Goal: Task Accomplishment & Management: Use online tool/utility

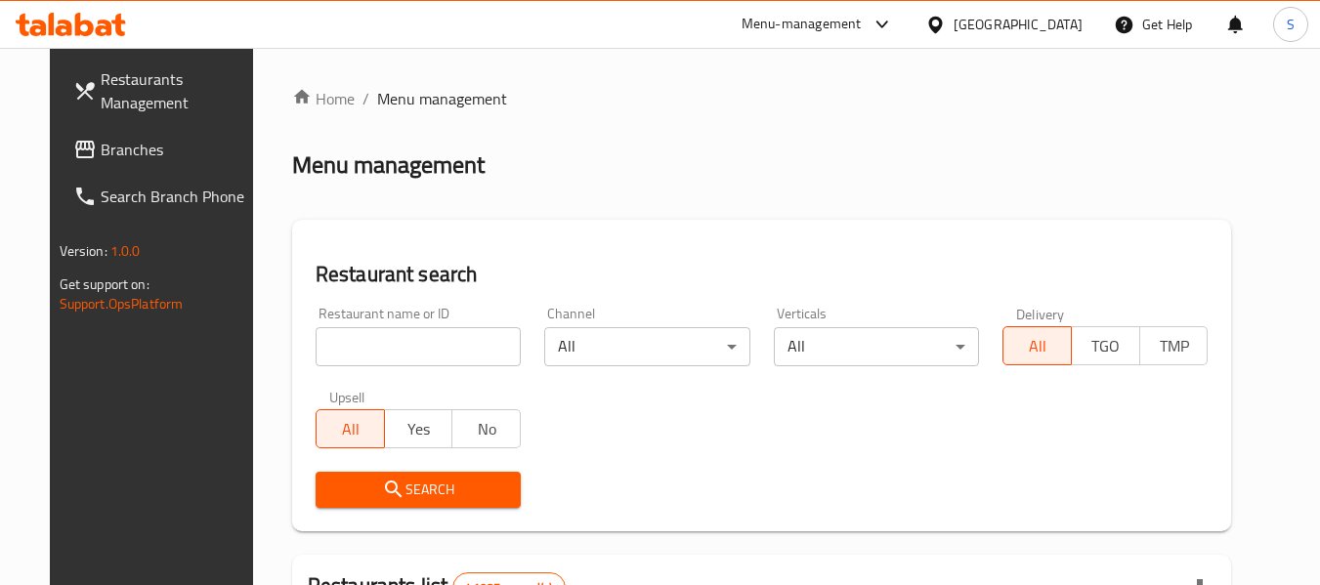
click at [1055, 20] on div "[GEOGRAPHIC_DATA]" at bounding box center [1018, 24] width 129 height 21
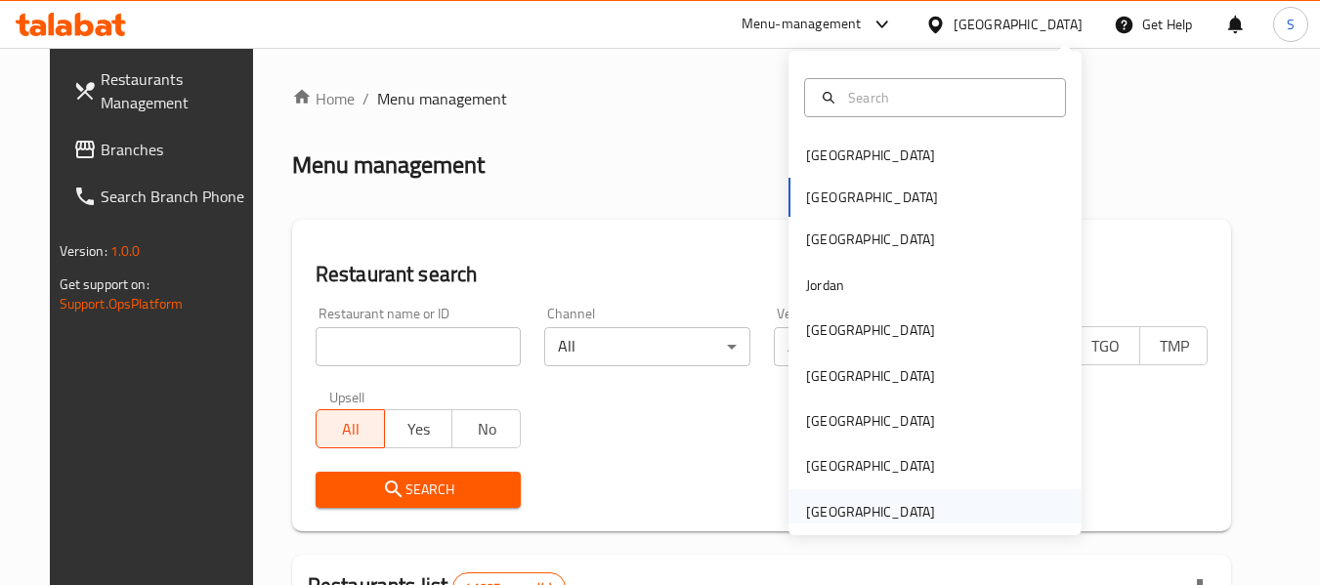
click at [902, 506] on div "[GEOGRAPHIC_DATA]" at bounding box center [870, 511] width 129 height 21
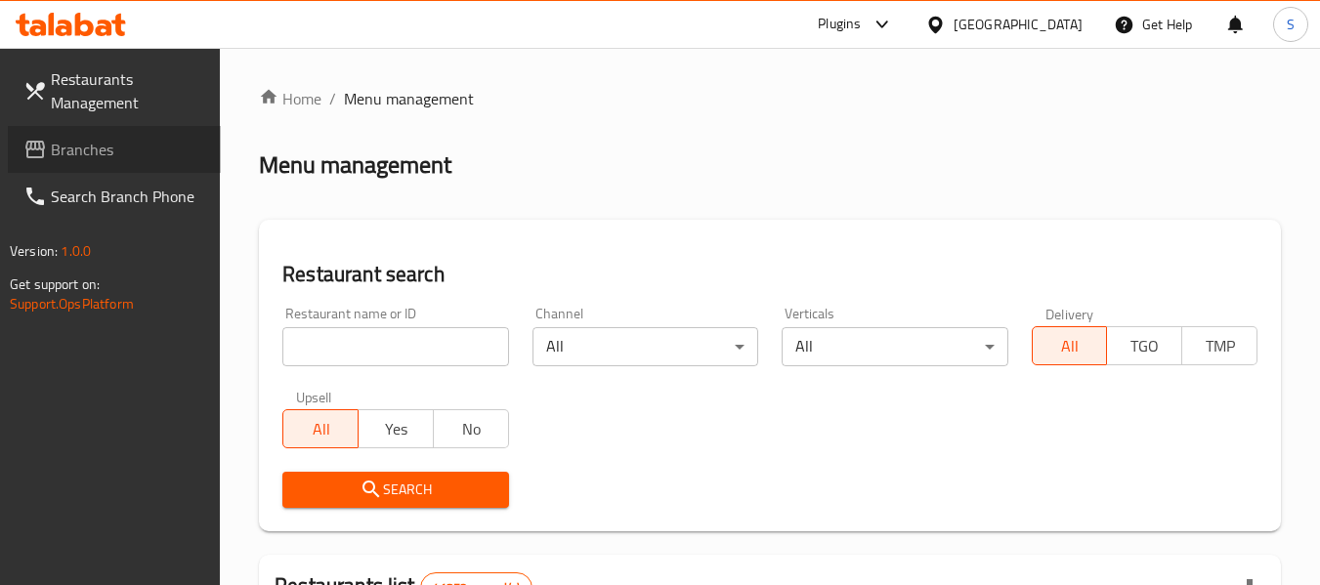
click at [152, 140] on span "Branches" at bounding box center [128, 149] width 154 height 23
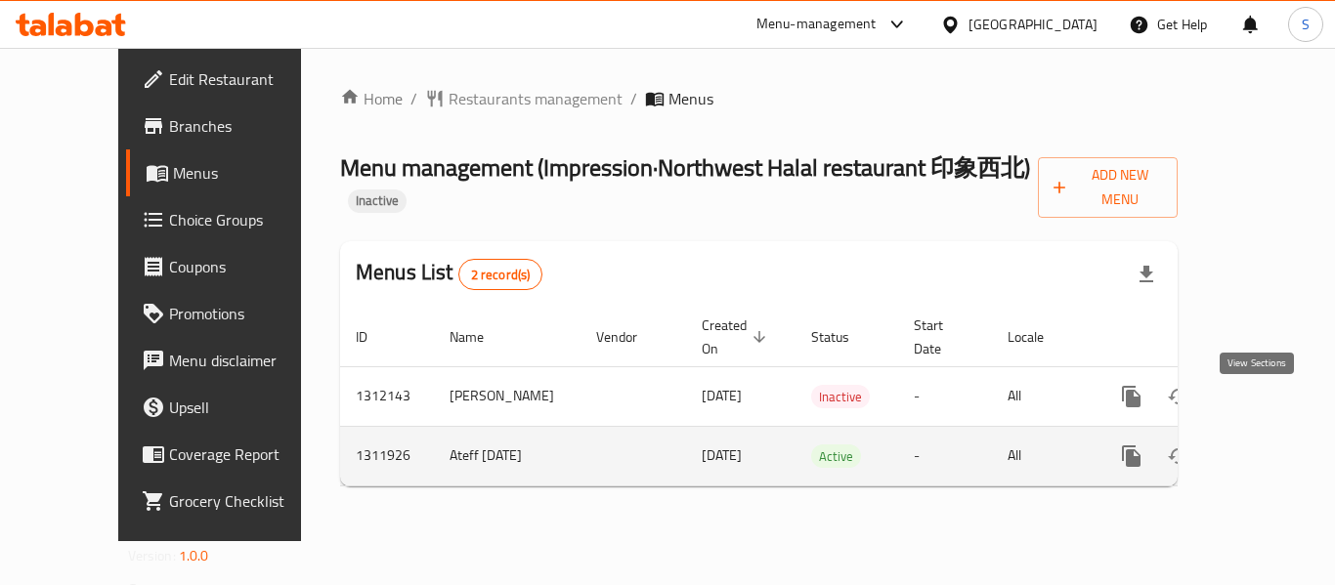
click at [1260, 445] on icon "enhanced table" at bounding box center [1271, 456] width 23 height 23
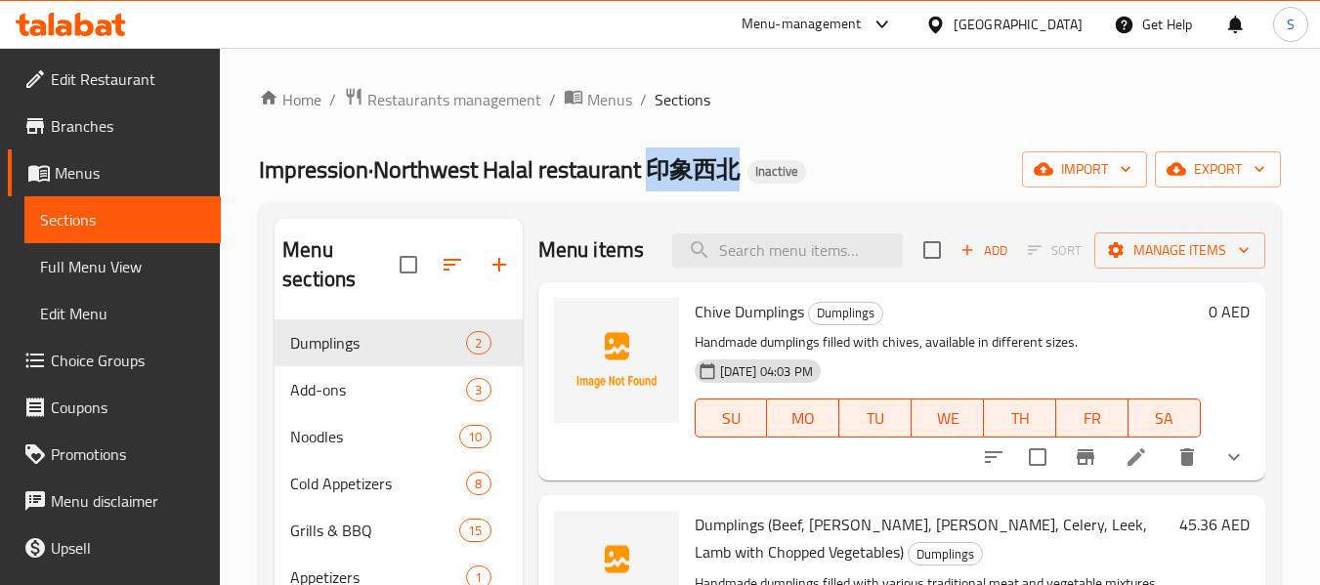
drag, startPoint x: 652, startPoint y: 169, endPoint x: 738, endPoint y: 187, distance: 87.8
click at [738, 187] on span "Impression·Northwest Halal restaurant 印象西北" at bounding box center [499, 170] width 481 height 44
click at [128, 87] on span "Edit Restaurant" at bounding box center [128, 78] width 154 height 23
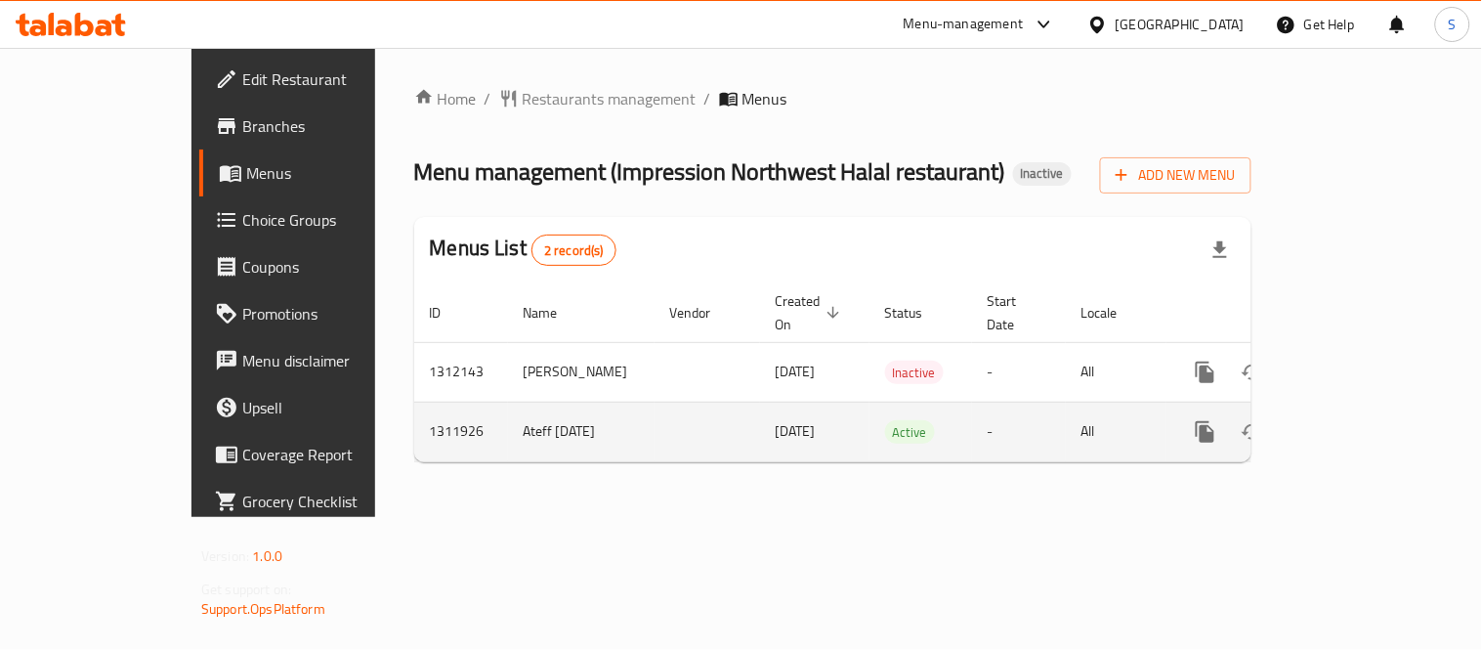
click at [1358, 420] on icon "enhanced table" at bounding box center [1346, 431] width 23 height 23
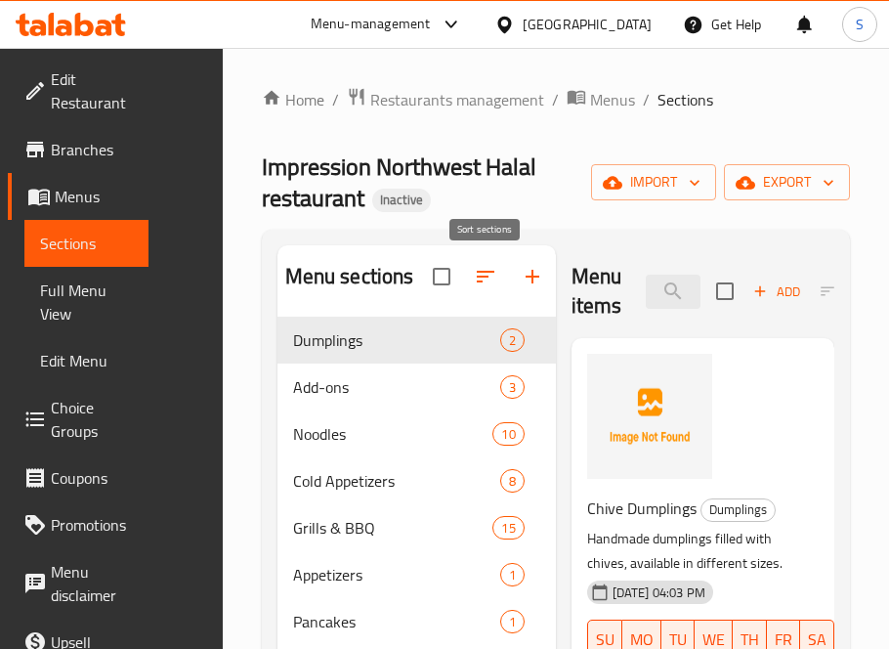
click at [485, 283] on icon "button" at bounding box center [485, 276] width 23 height 23
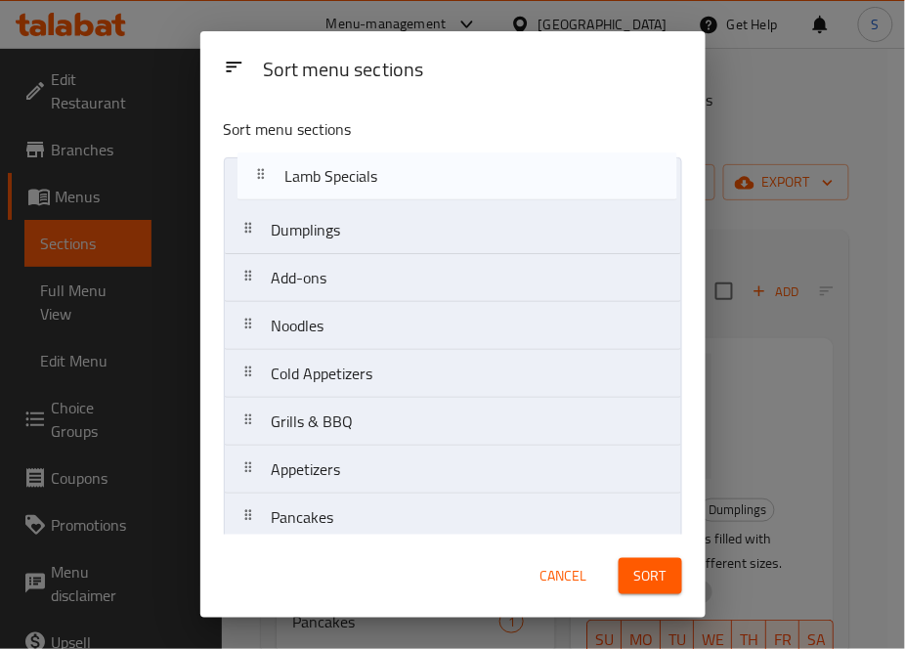
drag, startPoint x: 404, startPoint y: 278, endPoint x: 415, endPoint y: 179, distance: 100.4
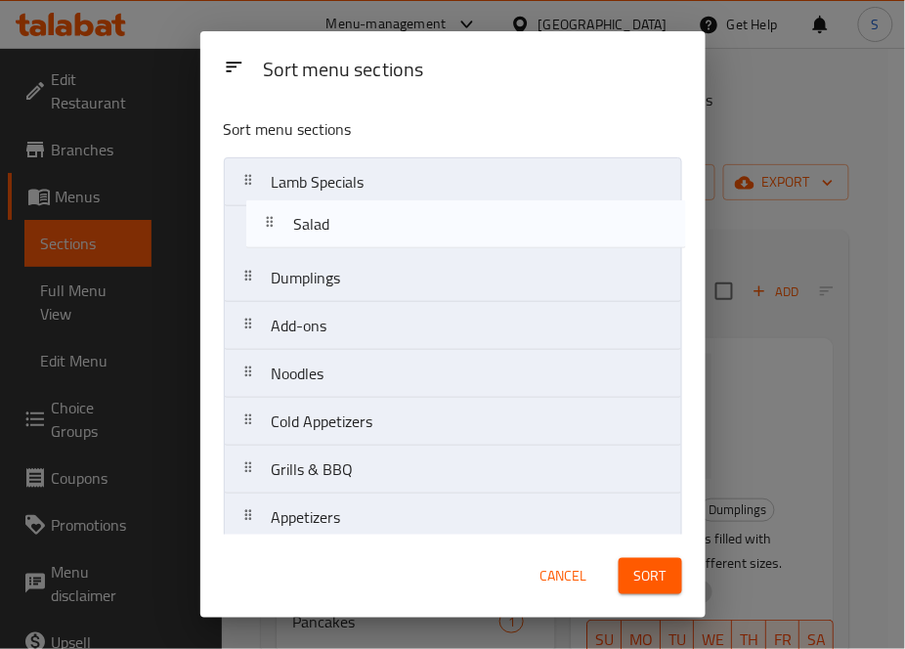
drag, startPoint x: 349, startPoint y: 340, endPoint x: 368, endPoint y: 235, distance: 106.4
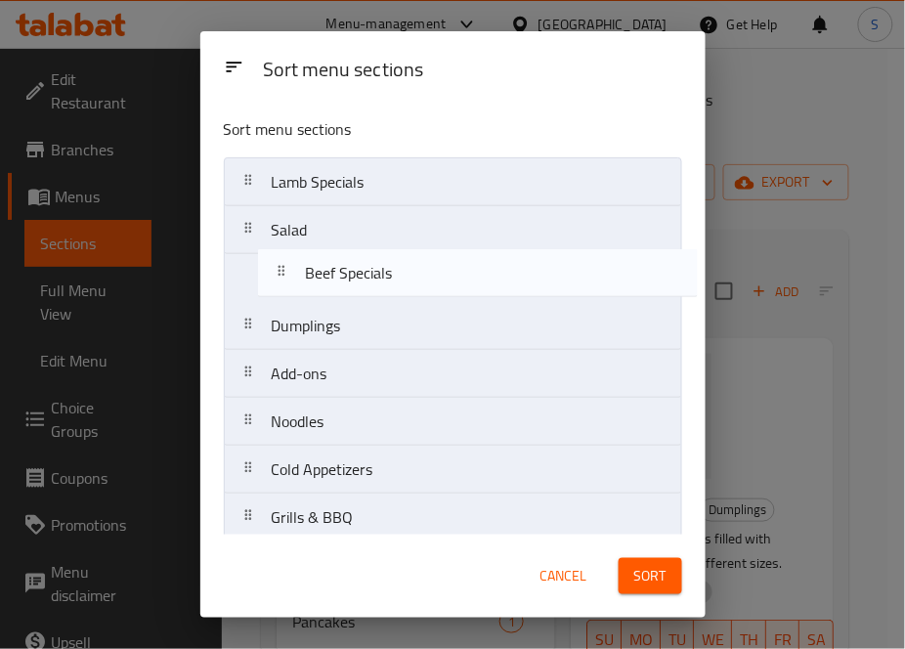
drag, startPoint x: 363, startPoint y: 363, endPoint x: 392, endPoint y: 272, distance: 96.1
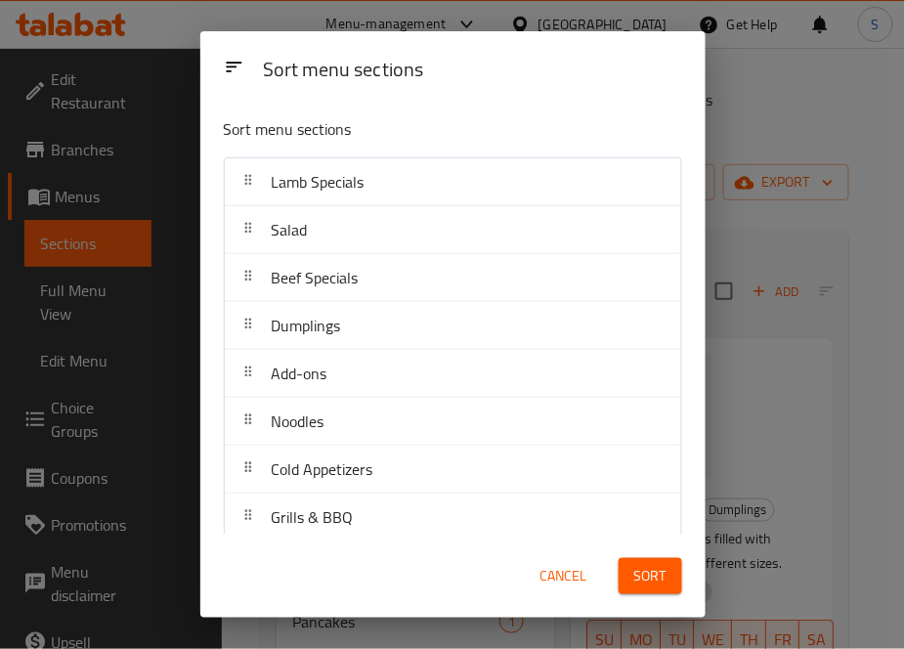
click at [533, 92] on div "Sort menu sections" at bounding box center [472, 71] width 435 height 44
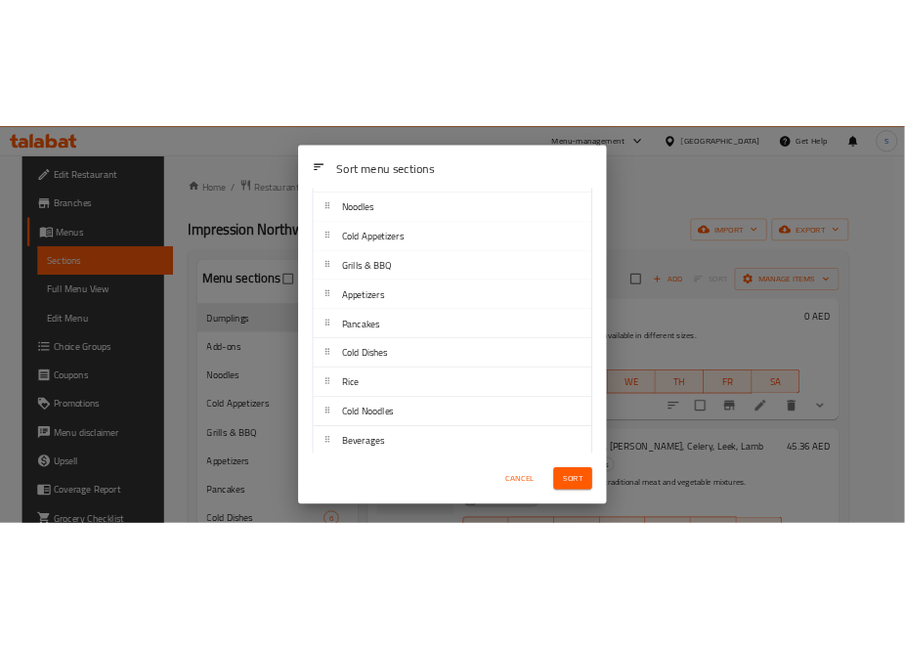
scroll to position [325, 0]
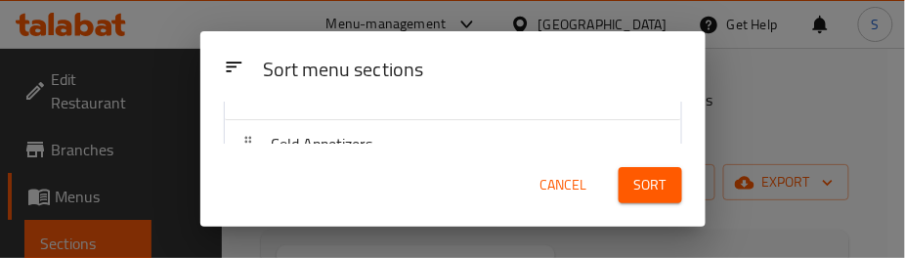
click at [477, 166] on div "Cancel Sort" at bounding box center [453, 185] width 482 height 60
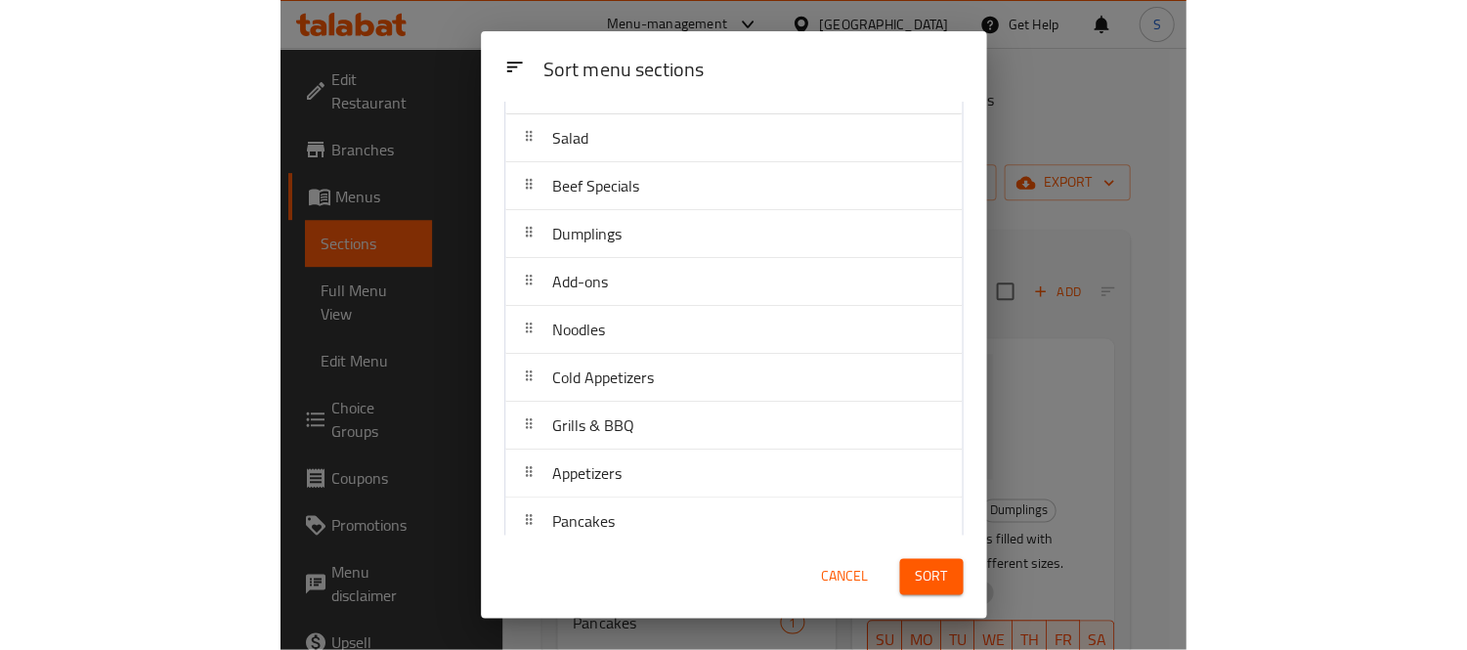
scroll to position [0, 0]
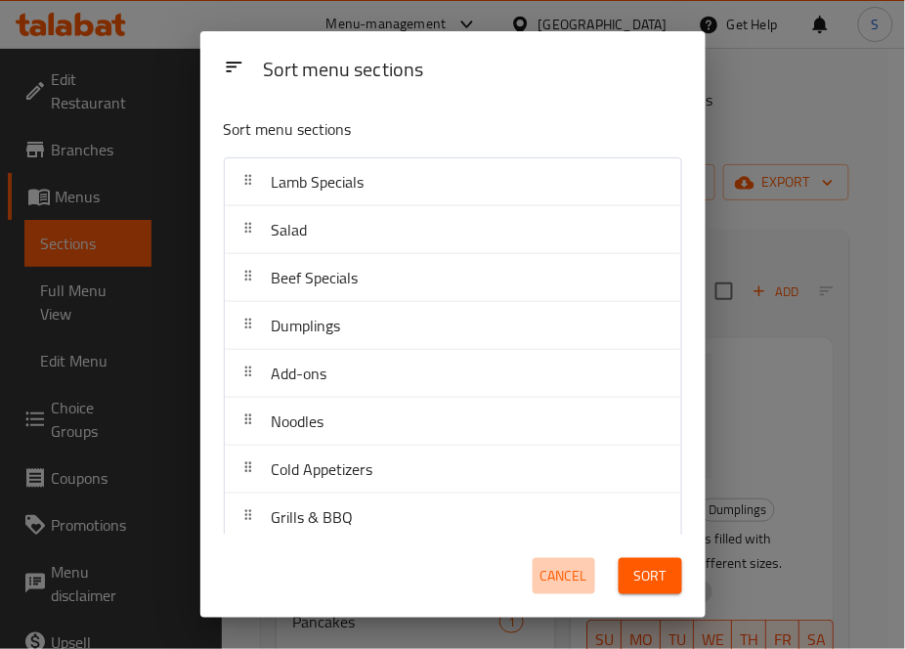
click at [564, 581] on span "Cancel" at bounding box center [563, 576] width 47 height 24
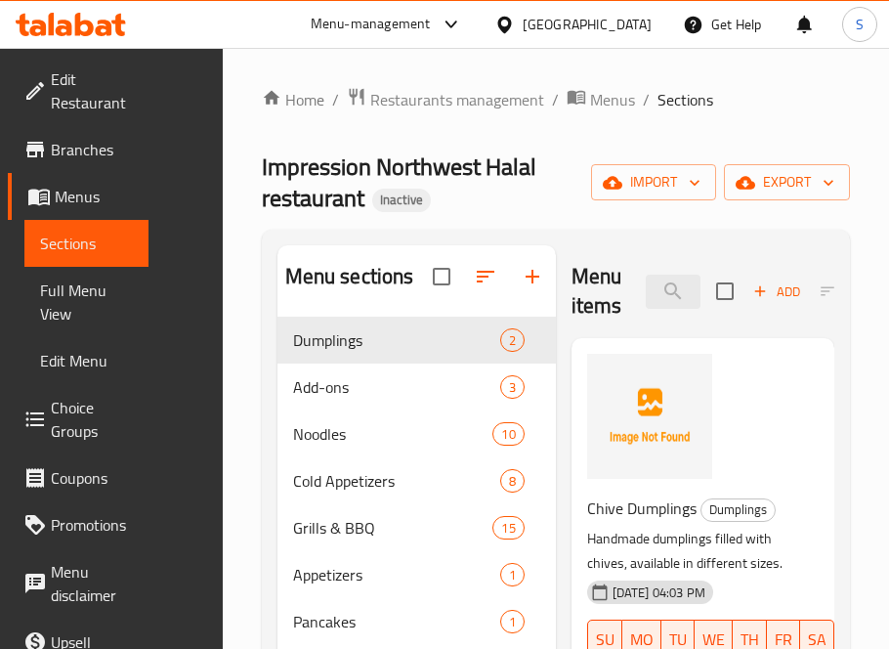
click at [490, 173] on span "Impression Northwest Halal restaurant" at bounding box center [399, 182] width 275 height 75
click at [779, 188] on span "export" at bounding box center [787, 182] width 95 height 24
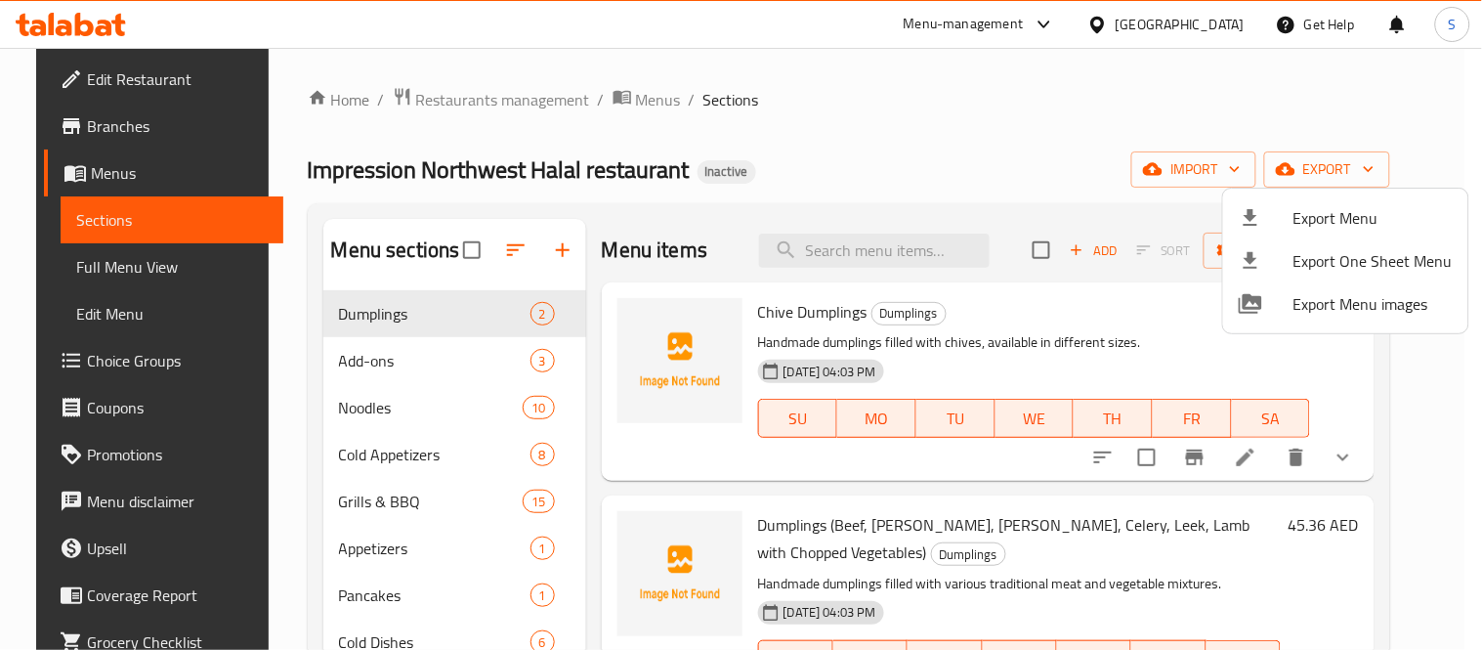
click at [1336, 229] on span "Export Menu" at bounding box center [1373, 217] width 159 height 23
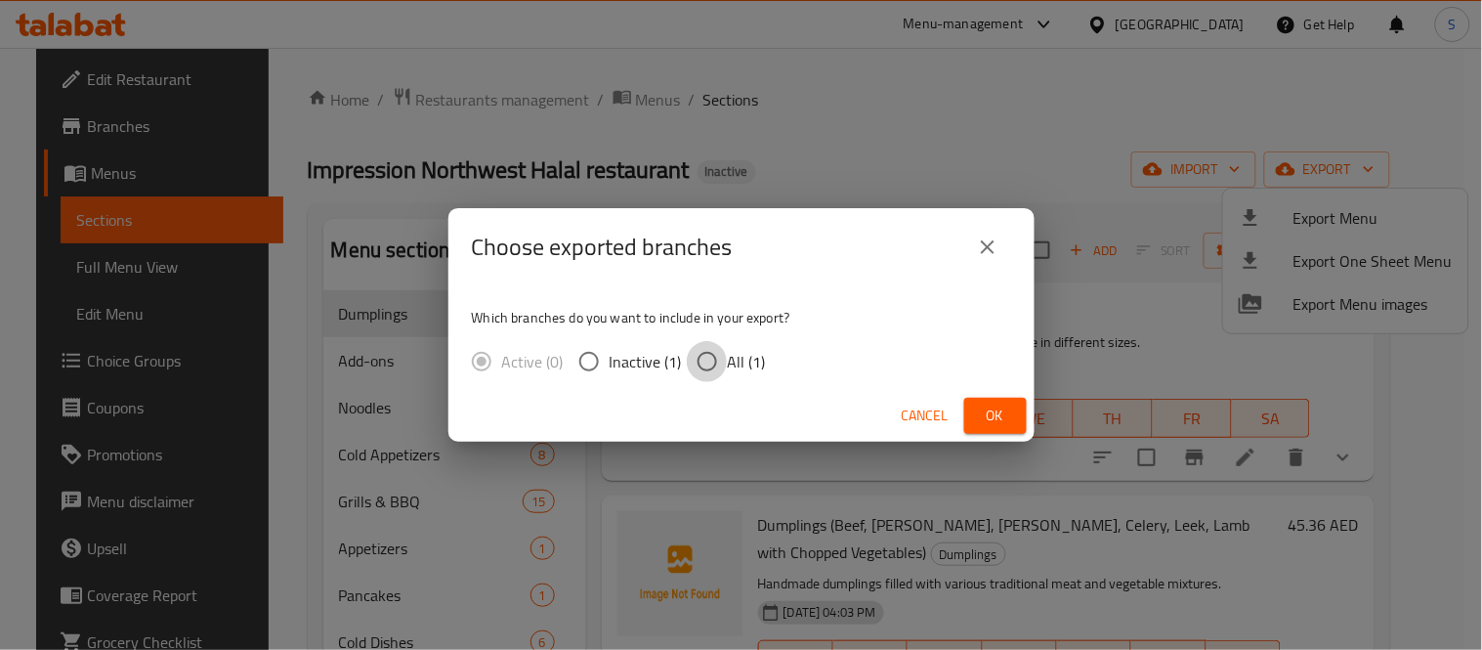
click at [700, 360] on input "All (1)" at bounding box center [707, 361] width 41 height 41
radio input "true"
click at [1000, 414] on span "Ok" at bounding box center [995, 416] width 31 height 24
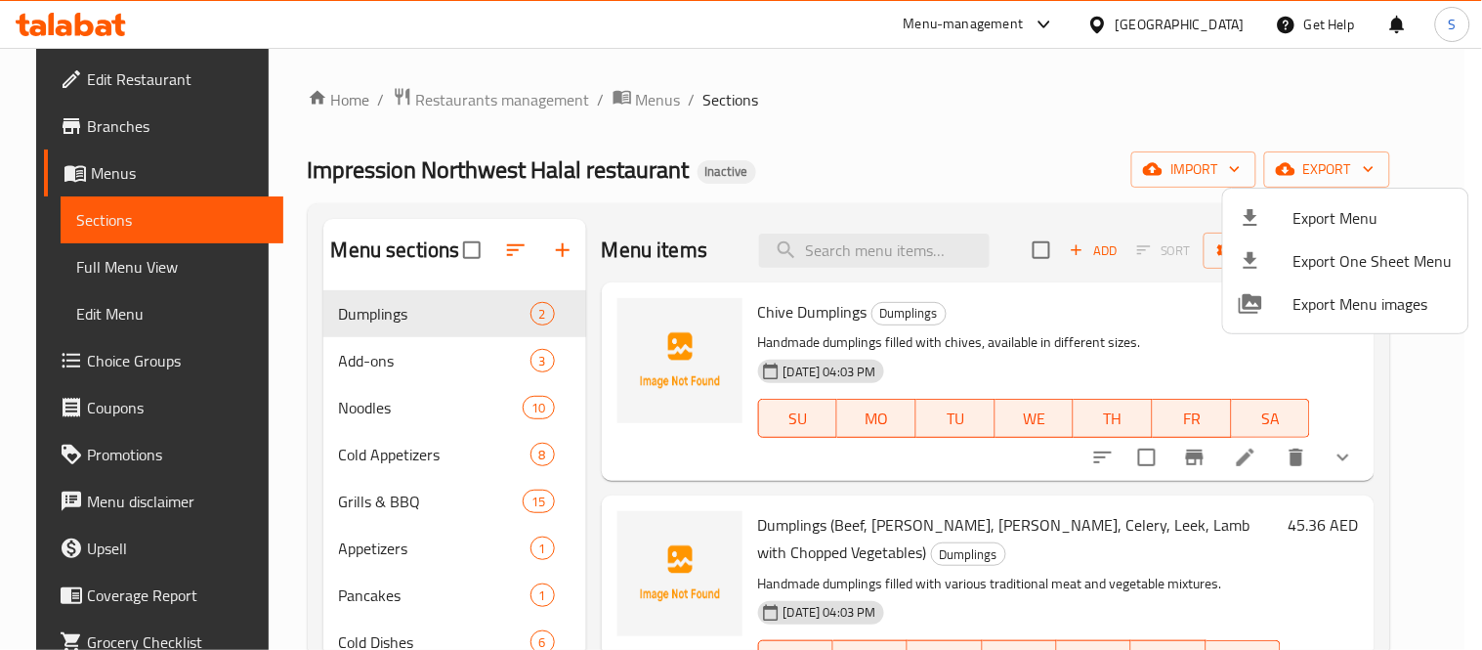
click at [144, 289] on div at bounding box center [741, 325] width 1482 height 650
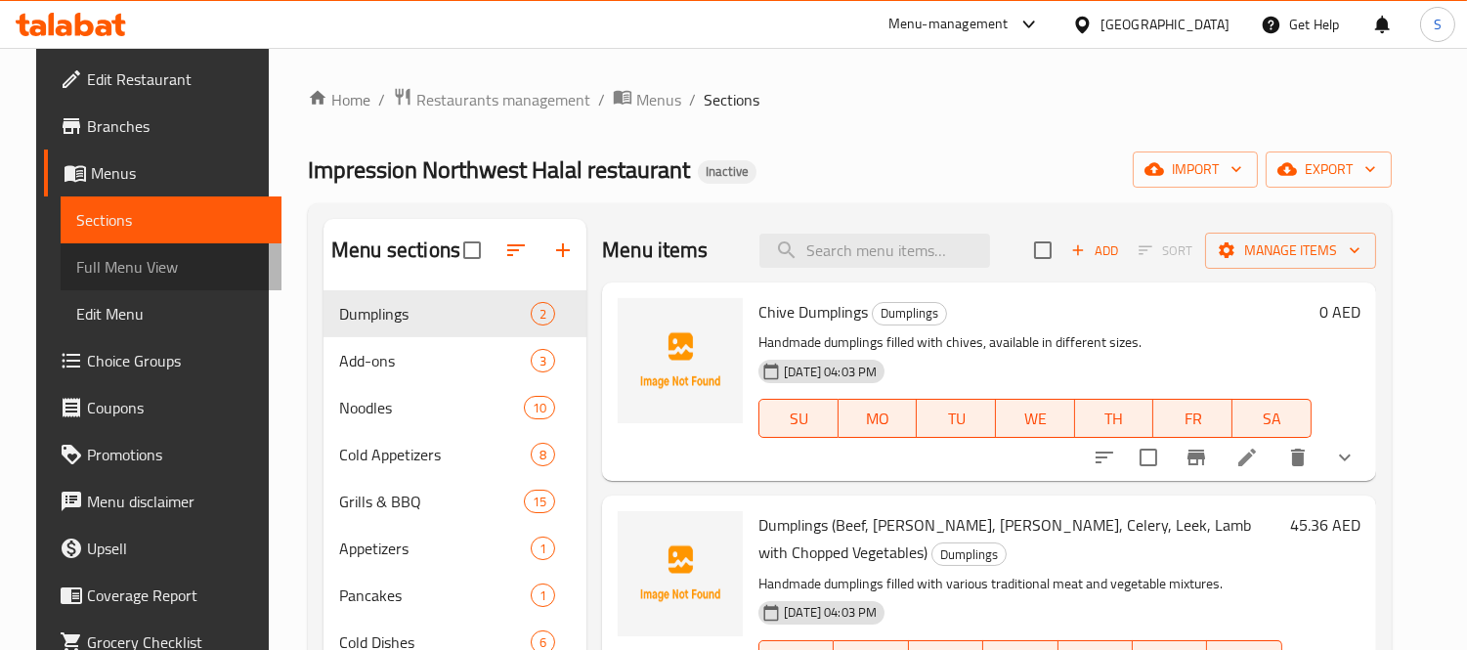
click at [143, 265] on span "Full Menu View" at bounding box center [171, 266] width 190 height 23
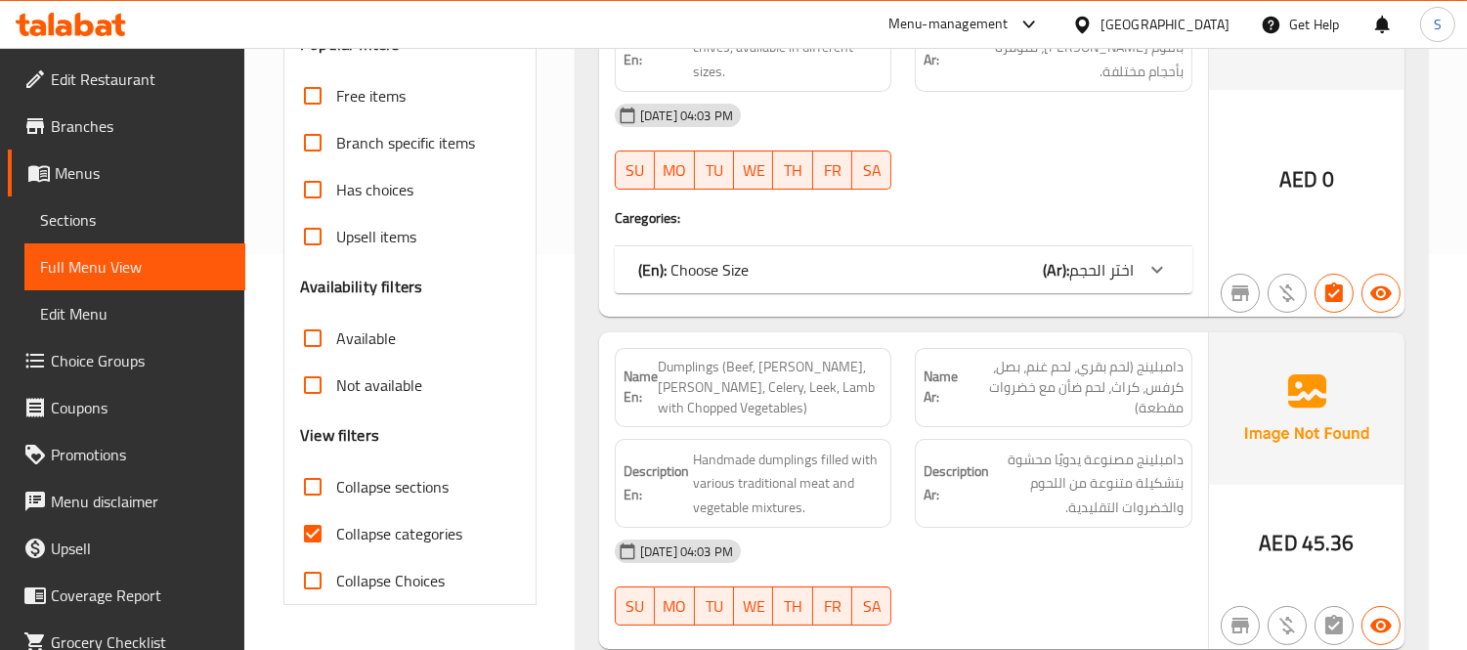
scroll to position [434, 0]
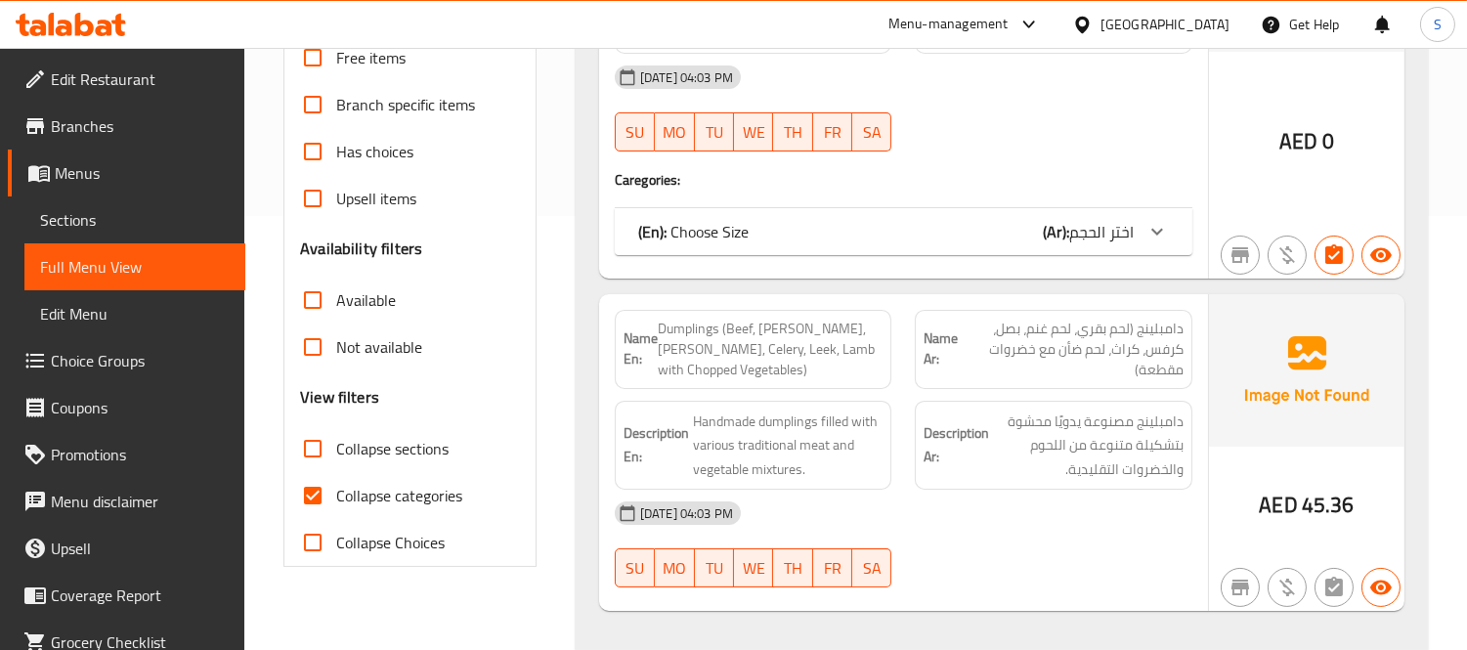
click at [353, 449] on span "Collapse sections" at bounding box center [392, 448] width 112 height 23
click at [336, 449] on input "Collapse sections" at bounding box center [312, 448] width 47 height 47
checkbox input "true"
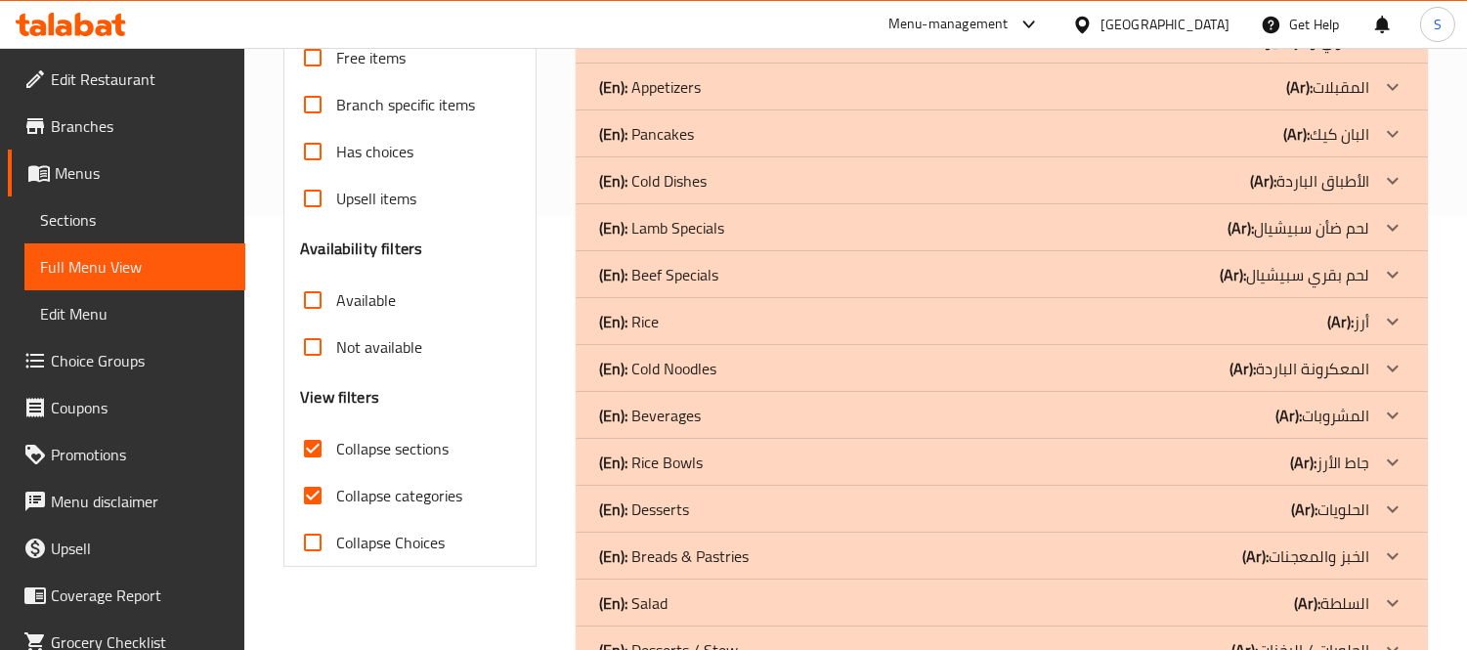
click at [354, 490] on span "Collapse categories" at bounding box center [399, 495] width 126 height 23
click at [336, 490] on input "Collapse categories" at bounding box center [312, 495] width 47 height 47
checkbox input "false"
click at [748, 232] on div "(En): Lamb Specials (Ar): لحم ضأن سبيشيال" at bounding box center [984, 227] width 770 height 23
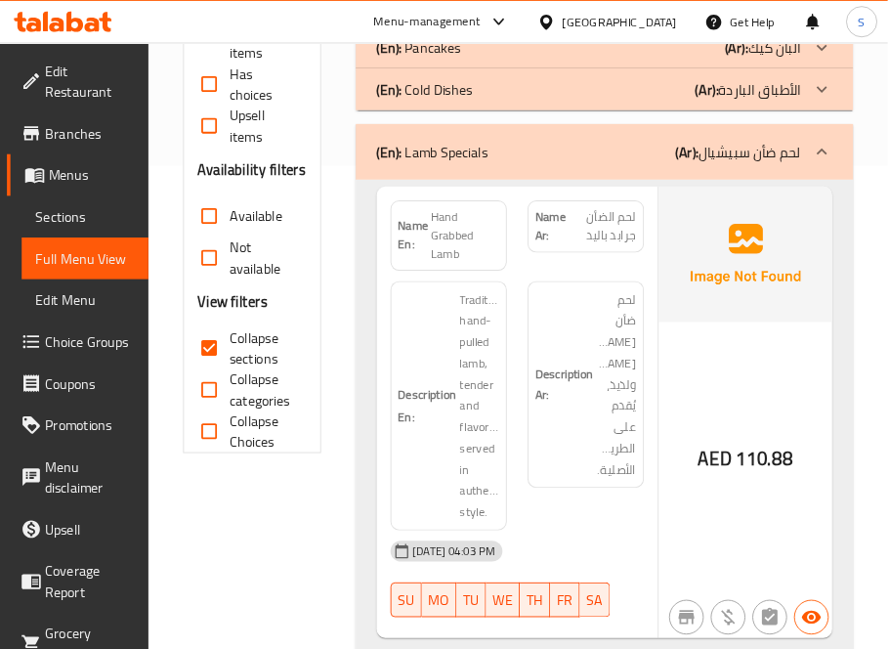
scroll to position [543, 0]
